Goal: Information Seeking & Learning: Learn about a topic

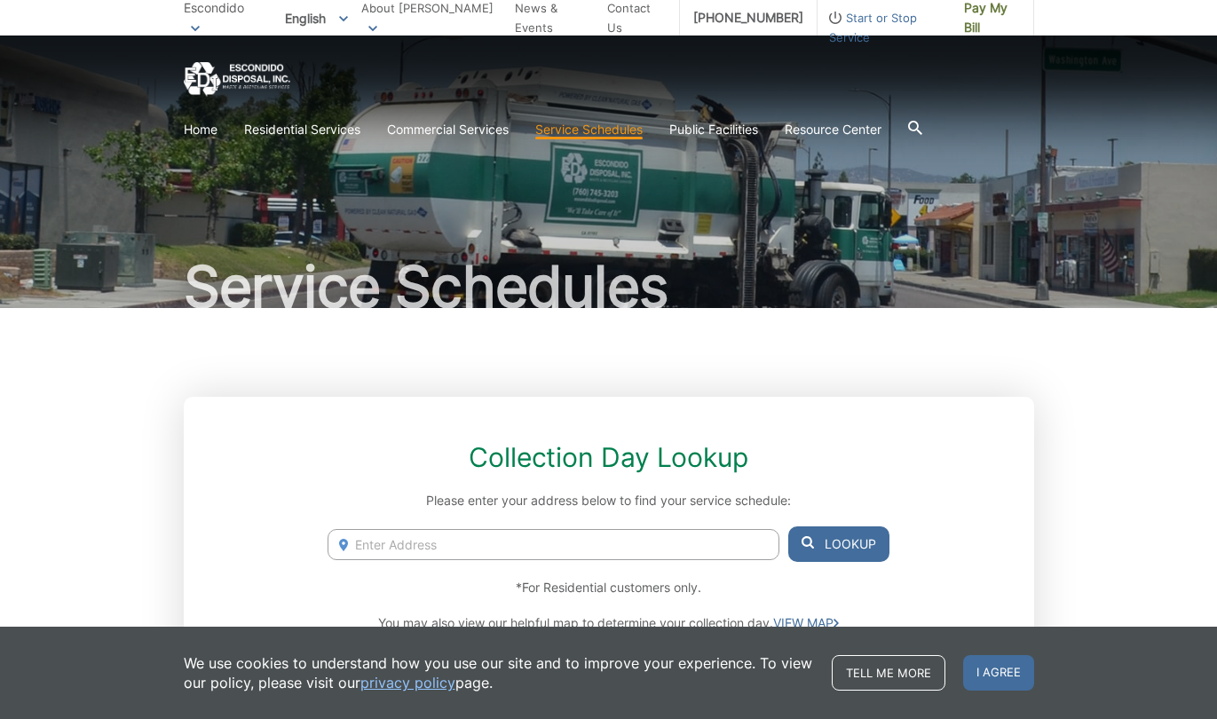
scroll to position [4, 0]
click at [429, 551] on input "Enter Address" at bounding box center [553, 543] width 451 height 31
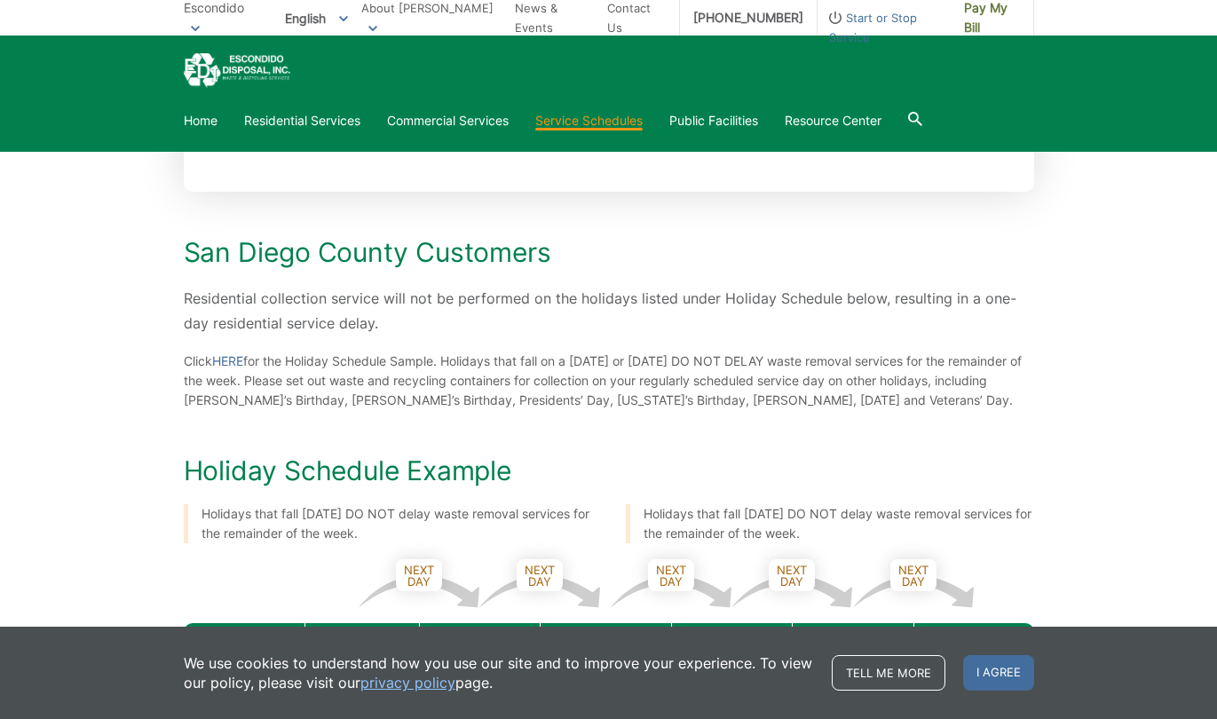
scroll to position [641, 0]
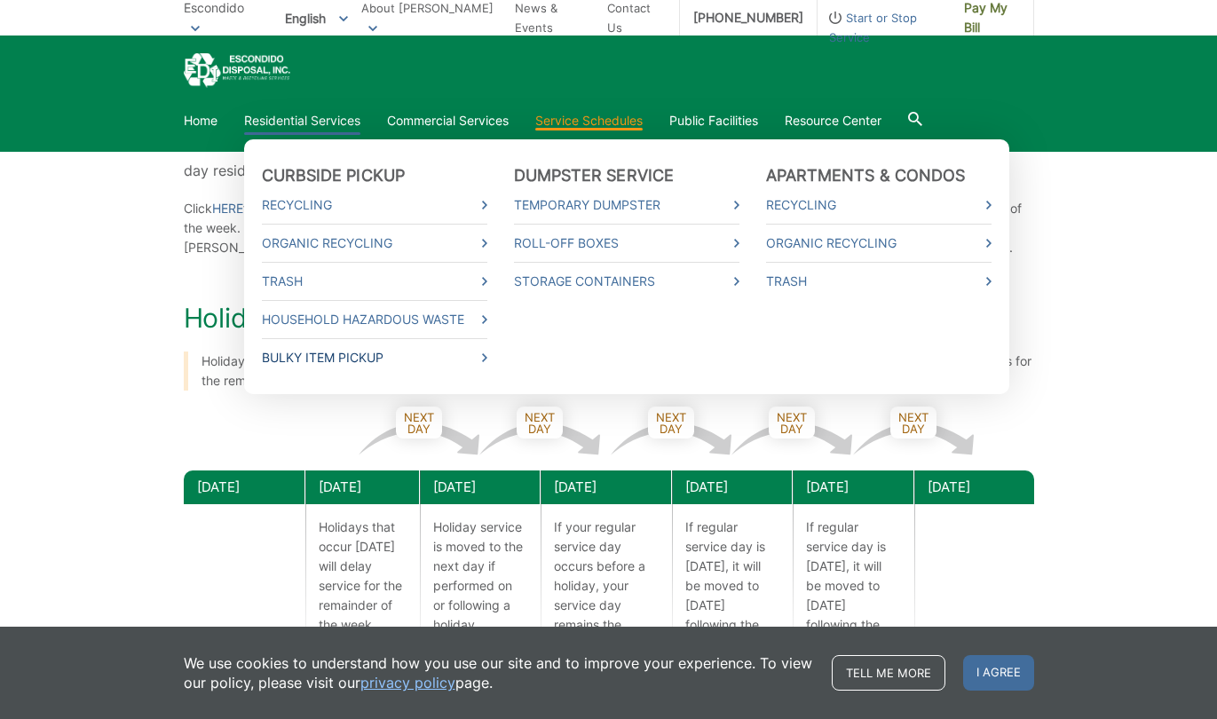
click at [315, 357] on link "Bulky Item Pickup" at bounding box center [375, 358] width 226 height 20
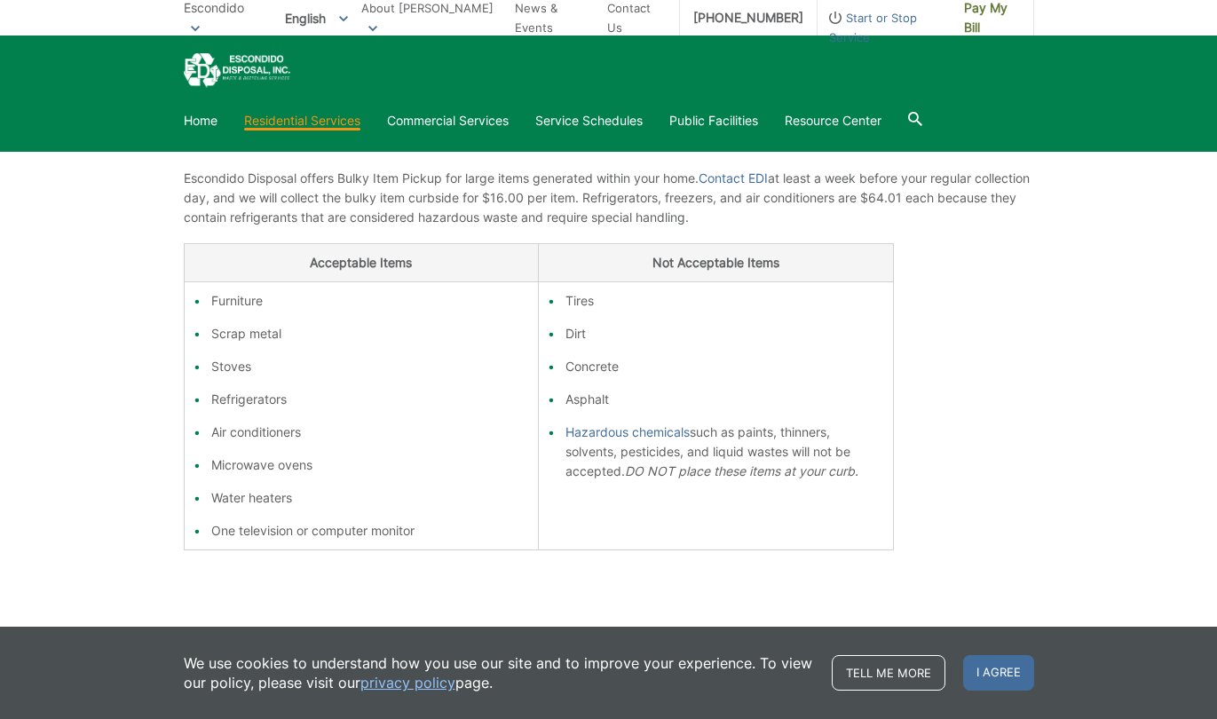
scroll to position [289, 0]
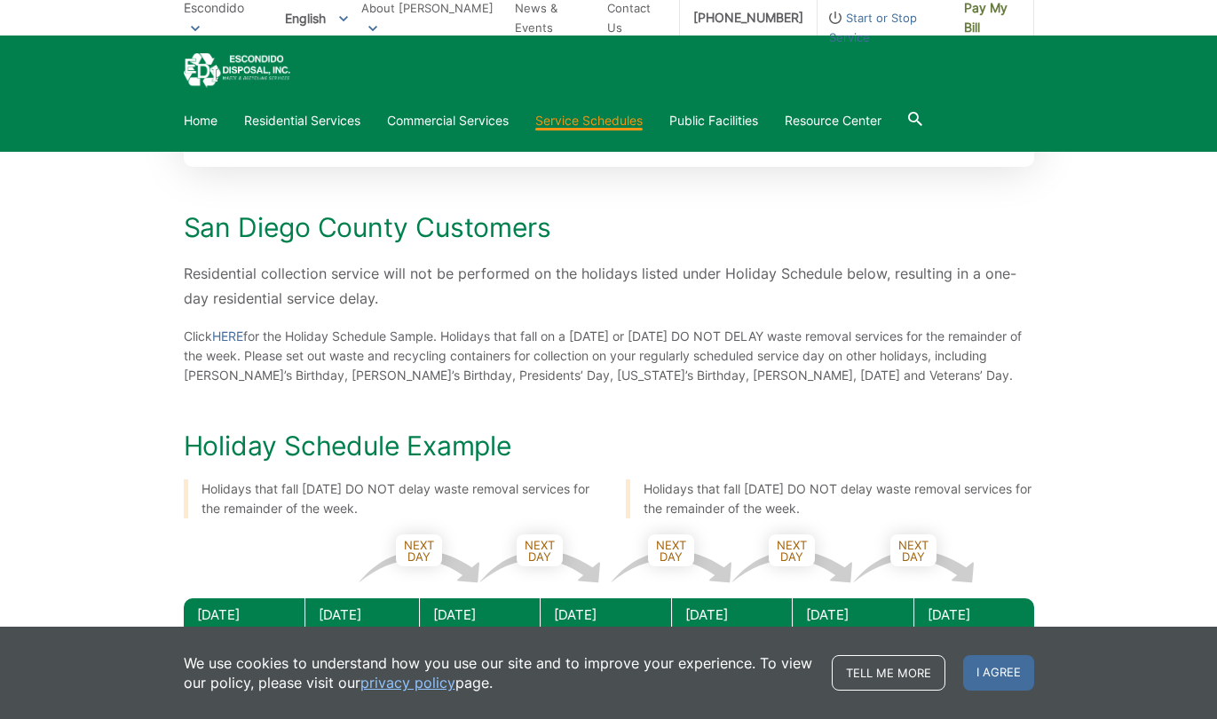
scroll to position [460, 0]
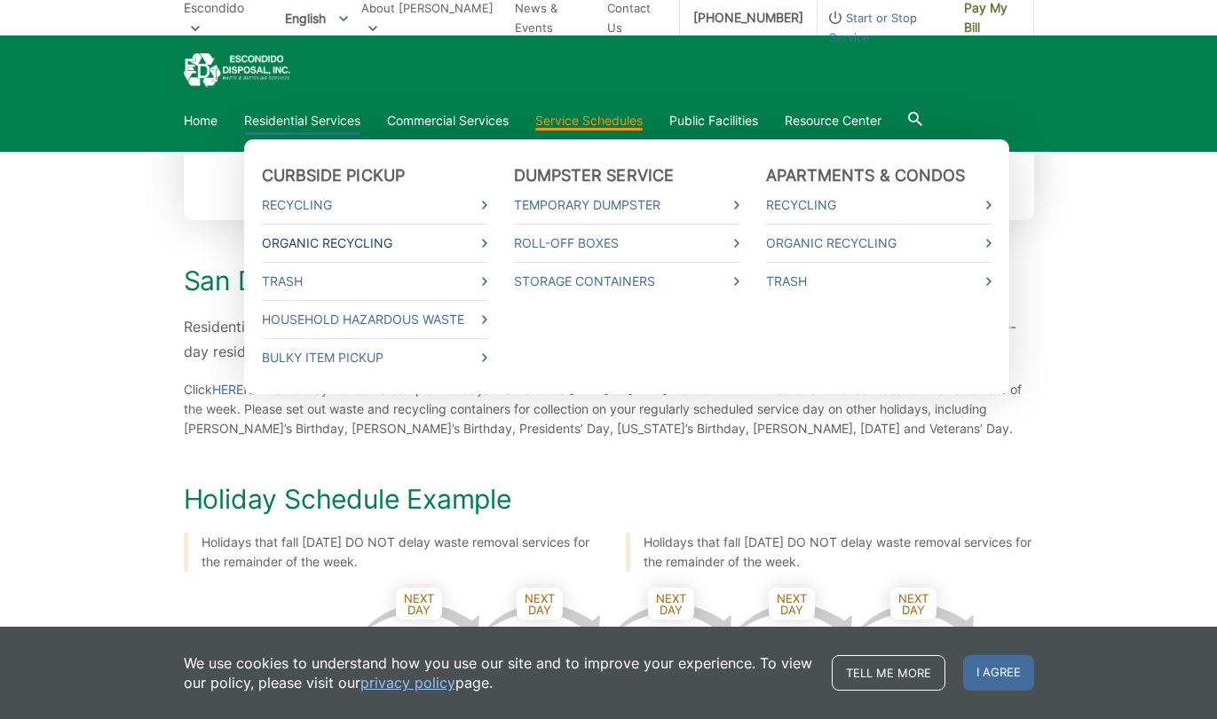
click at [319, 244] on link "Organic Recycling" at bounding box center [375, 244] width 226 height 20
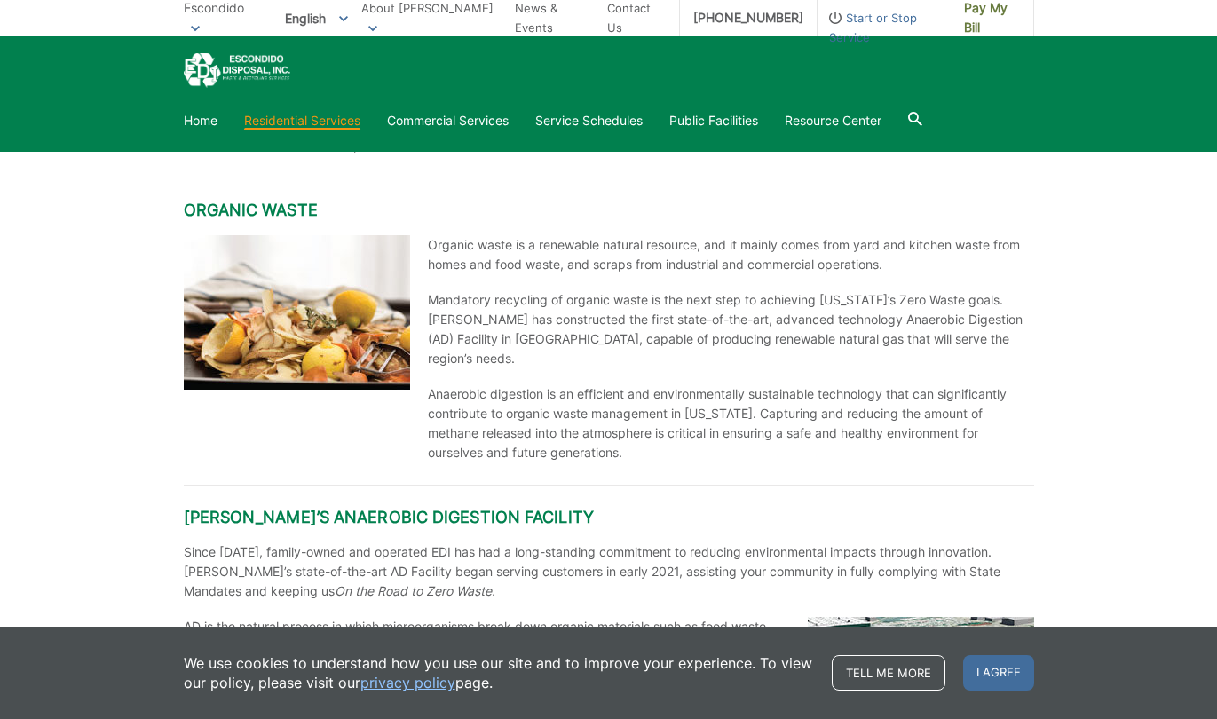
scroll to position [1644, 0]
